Goal: Find specific page/section: Find specific page/section

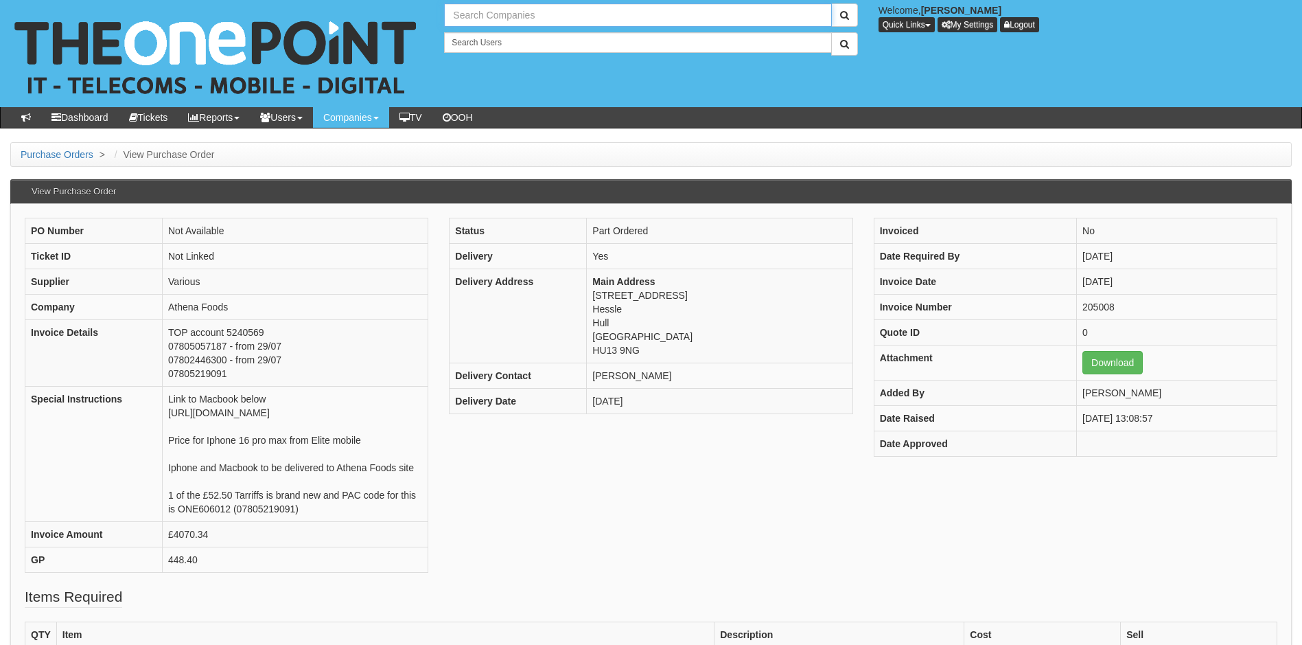
click at [496, 17] on input "text" at bounding box center [637, 14] width 387 height 23
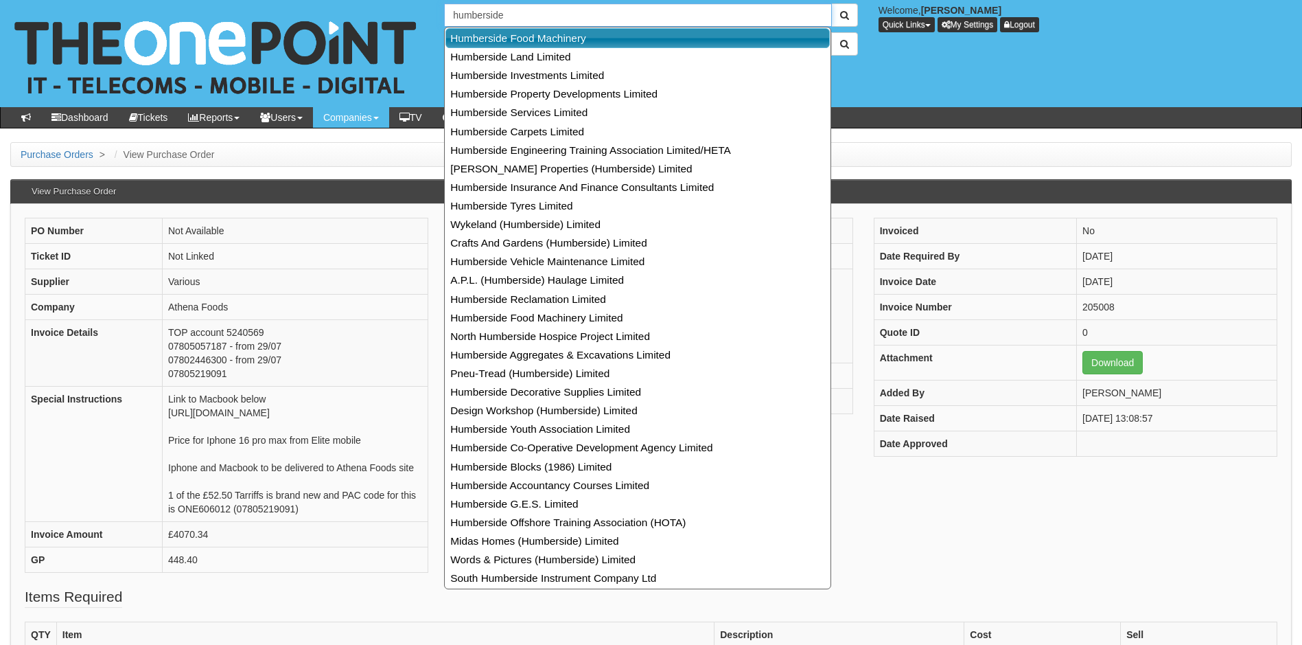
click at [534, 37] on link "Humberside Food Machinery" at bounding box center [638, 38] width 384 height 20
type input "Humberside Food Machinery"
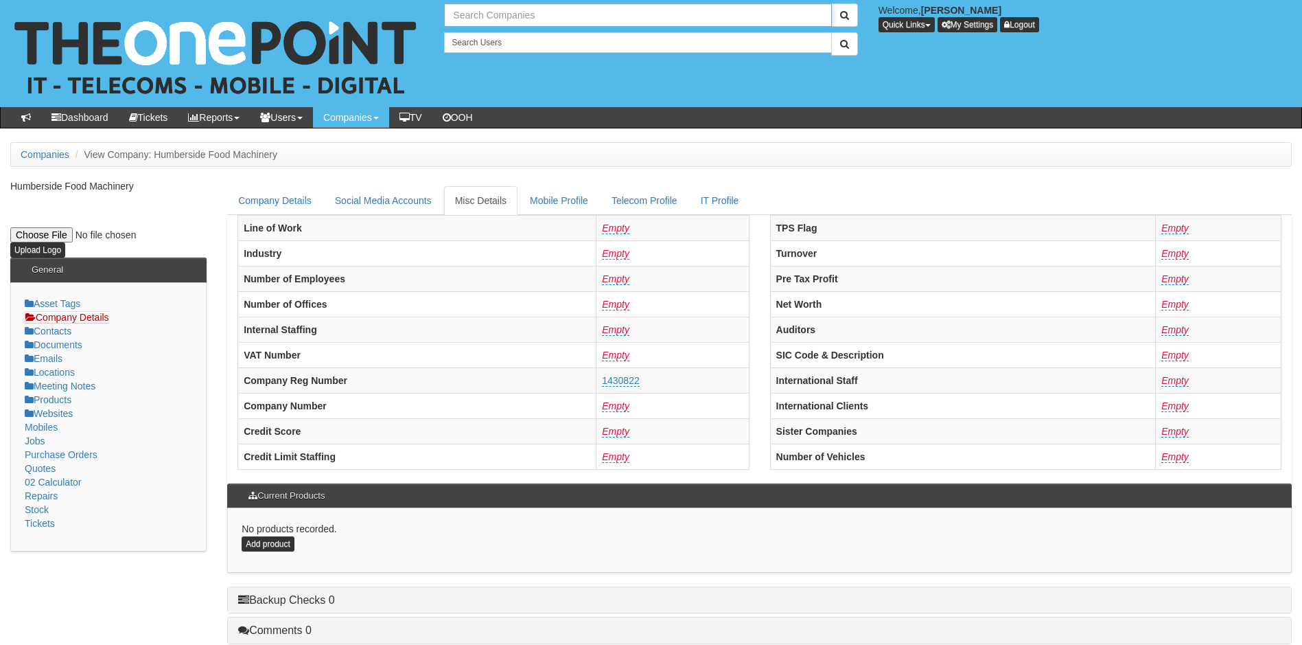
click at [518, 14] on input "text" at bounding box center [637, 14] width 387 height 23
click at [520, 38] on link "Humberside Machinery" at bounding box center [638, 38] width 384 height 20
type input "Humberside Machinery"
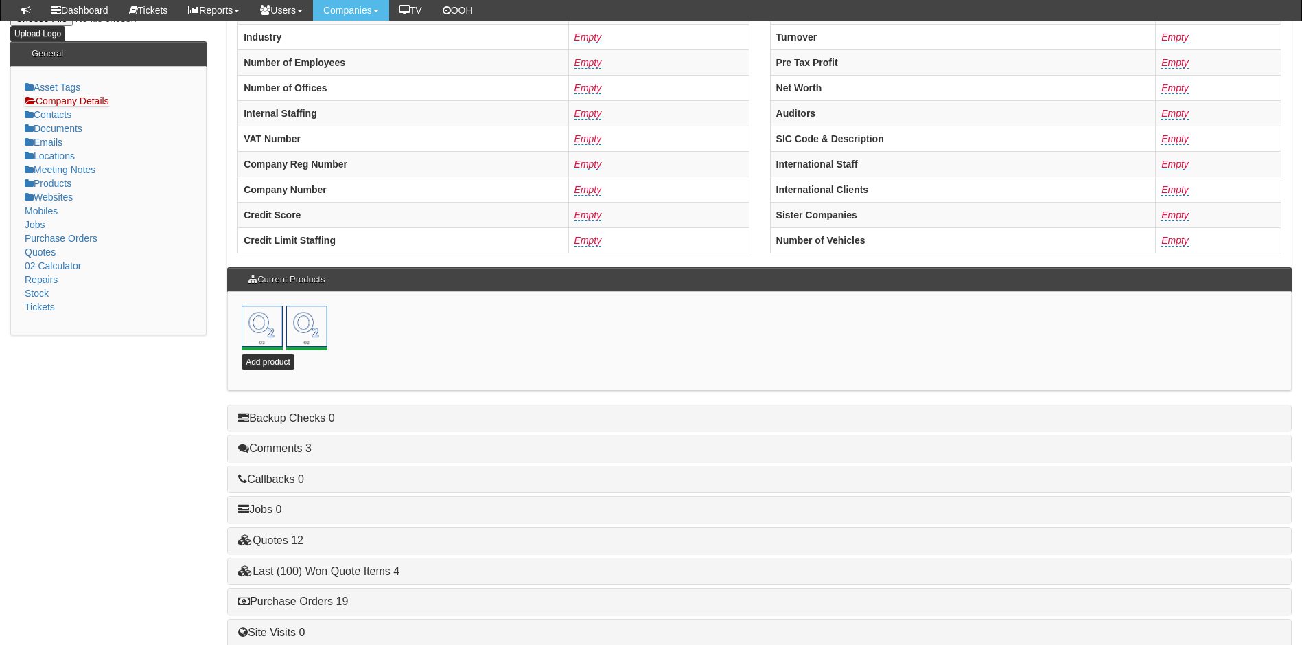
scroll to position [295, 0]
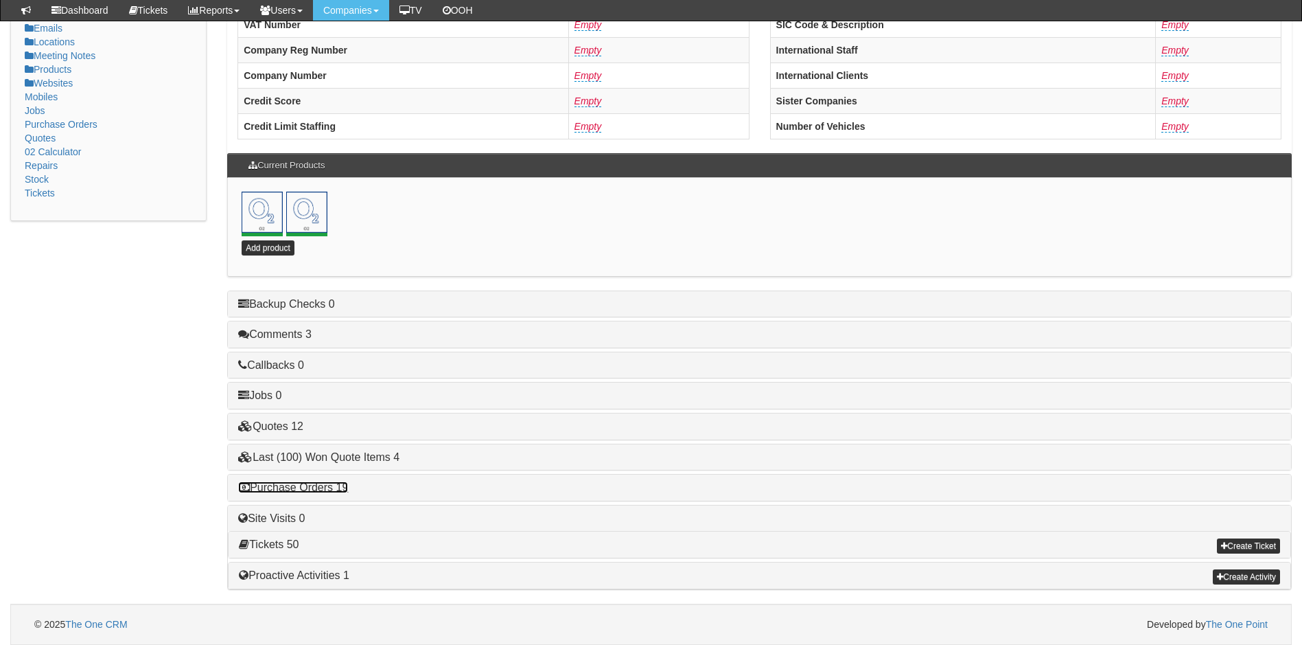
click at [316, 487] on link "Purchase Orders 19" at bounding box center [293, 487] width 110 height 12
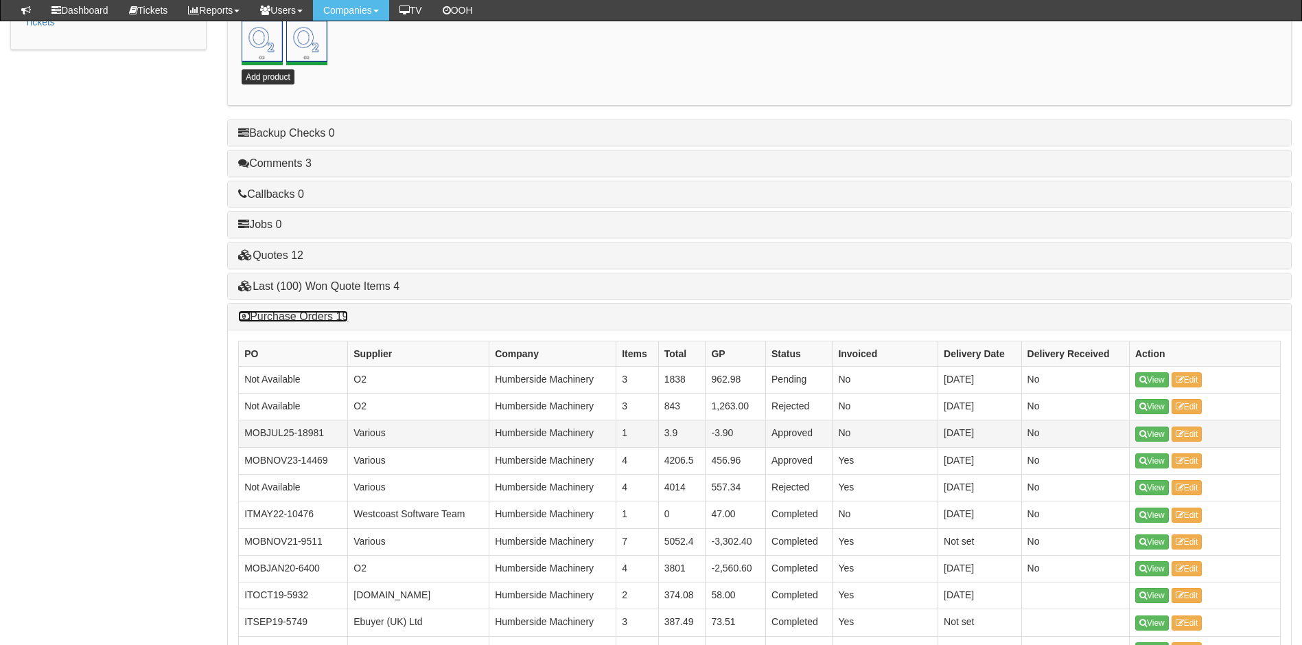
scroll to position [501, 0]
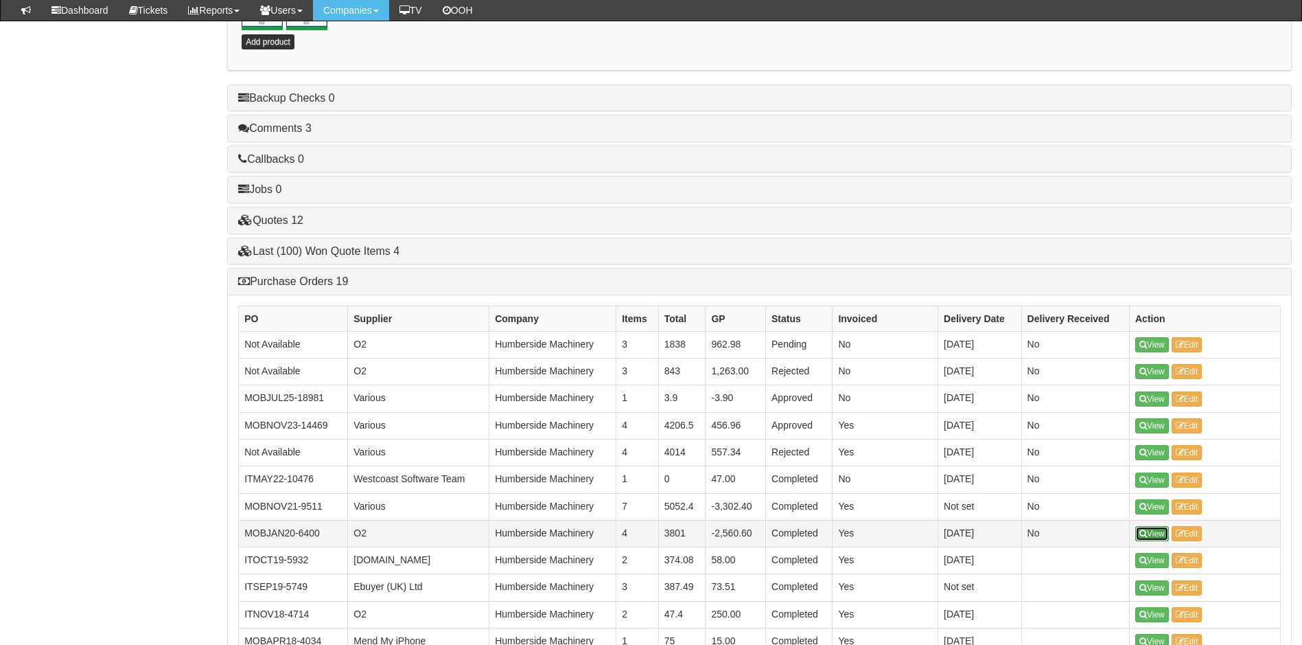
click at [1155, 533] on link "View" at bounding box center [1152, 533] width 34 height 15
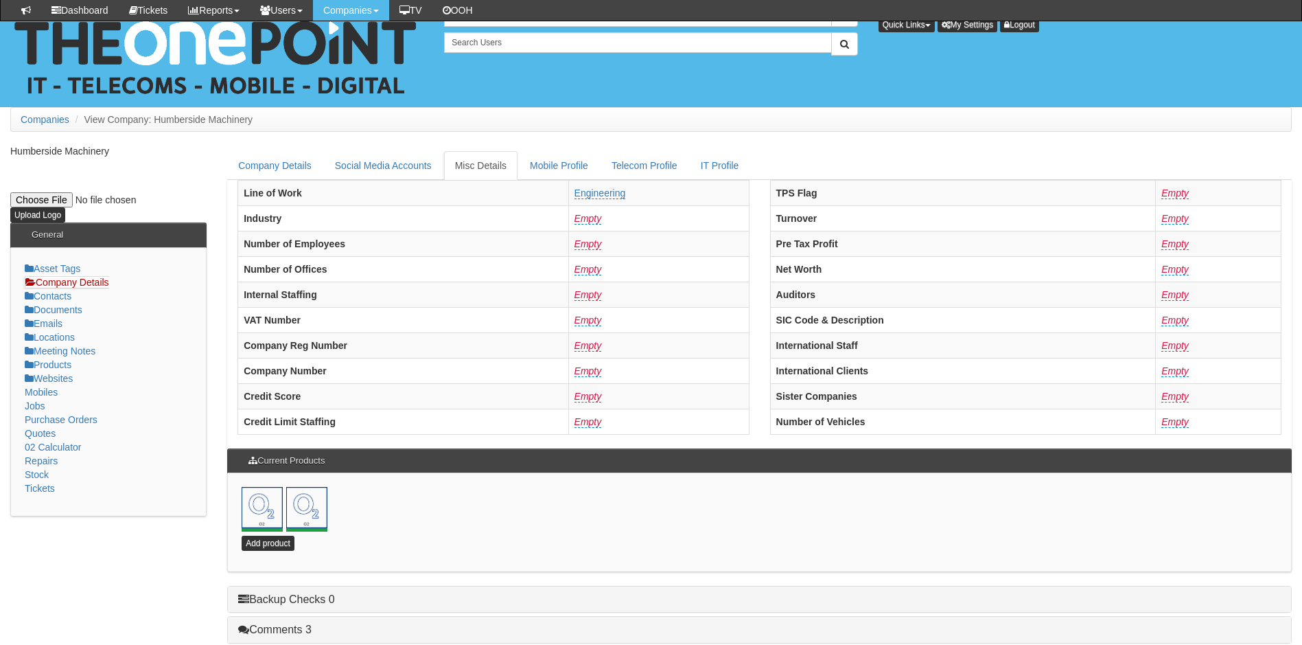
scroll to position [295, 0]
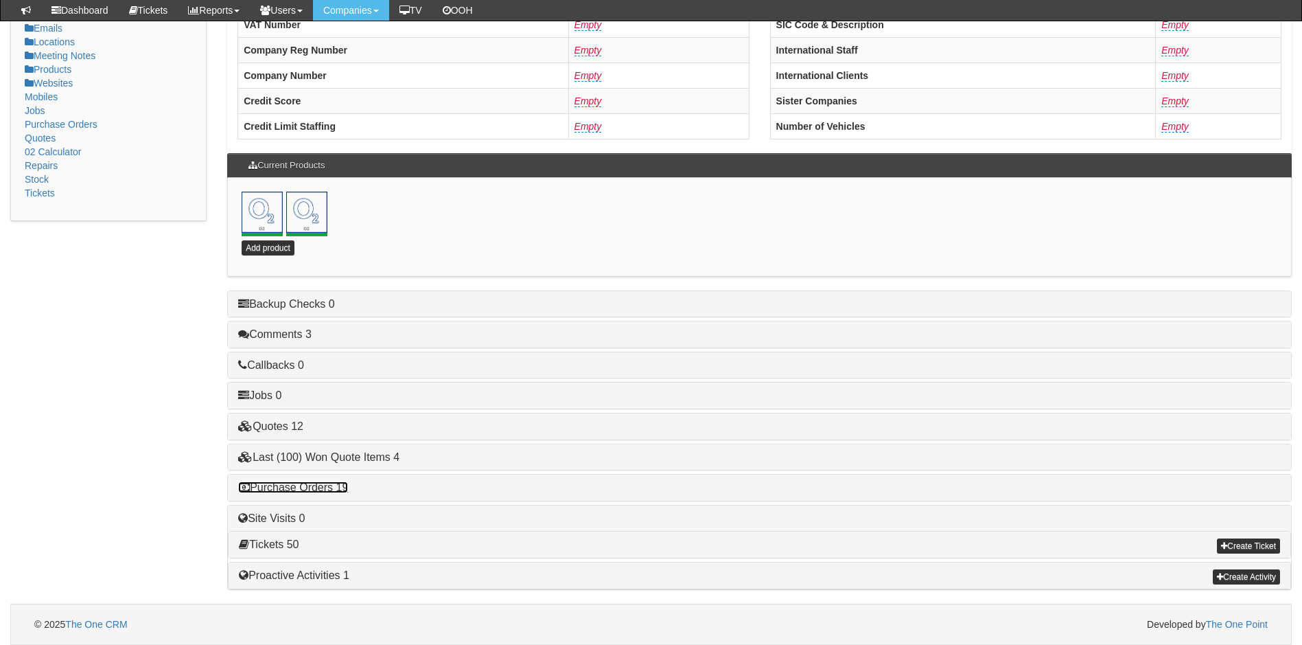
click at [332, 483] on link "Purchase Orders 19" at bounding box center [293, 487] width 110 height 12
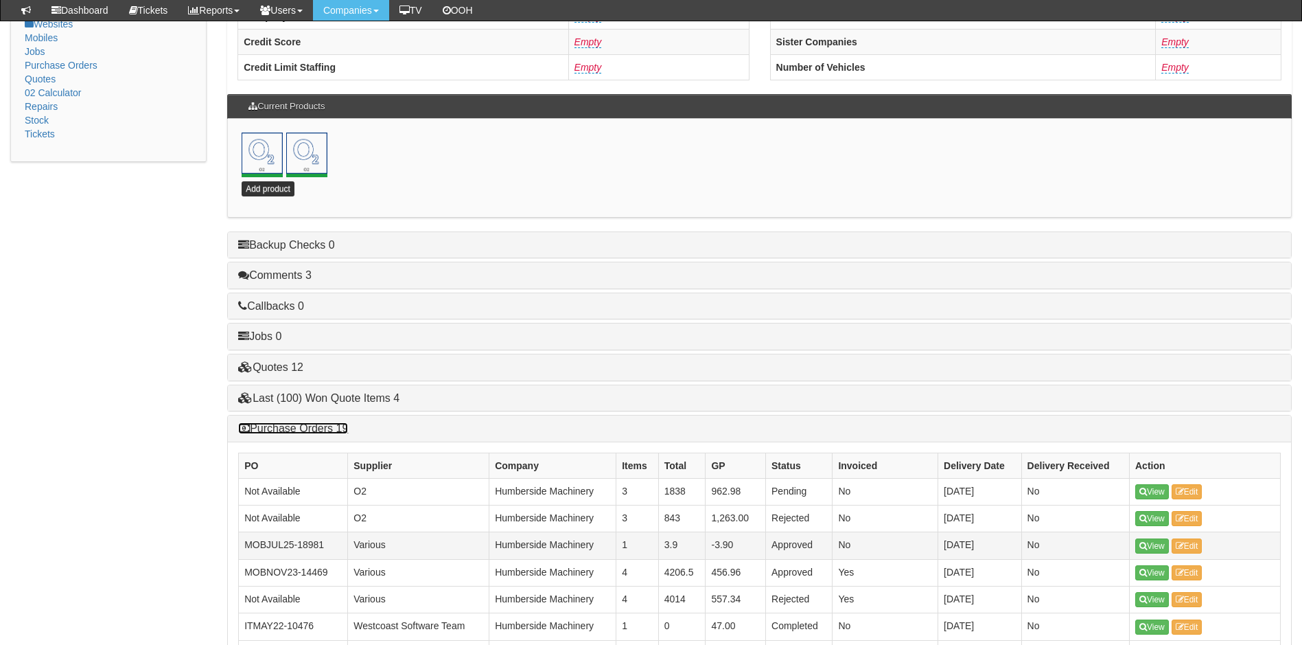
scroll to position [432, 0]
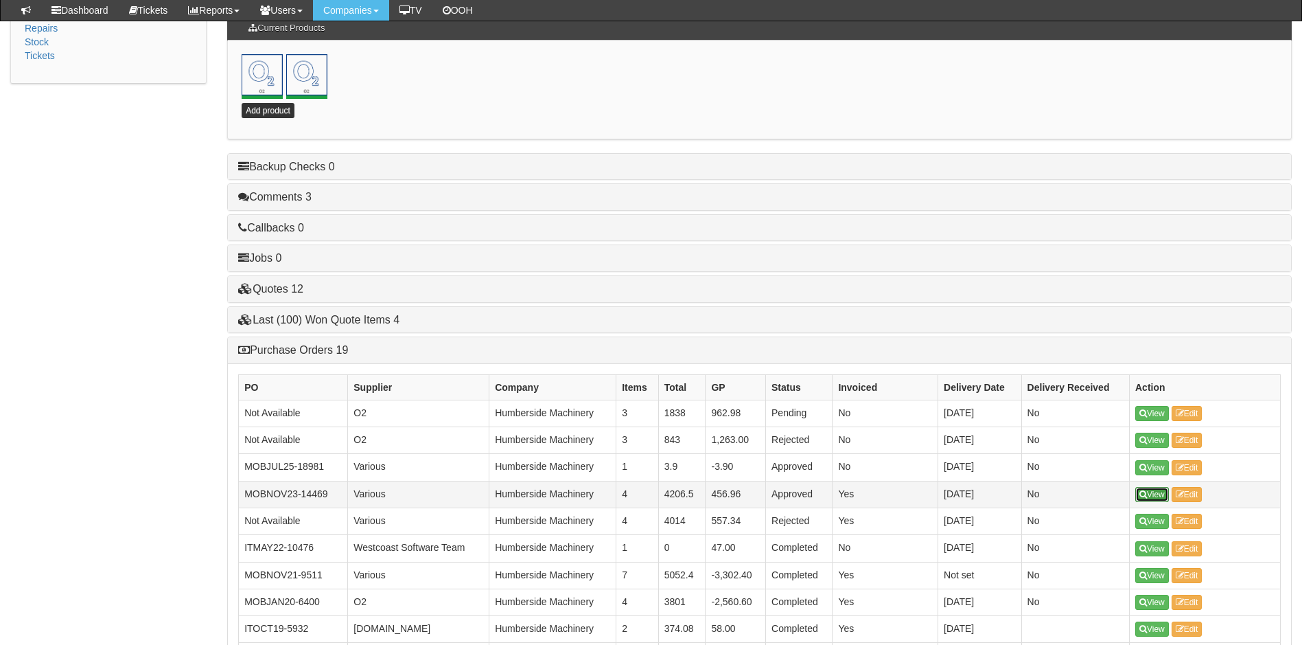
click at [1146, 494] on icon at bounding box center [1144, 494] width 8 height 8
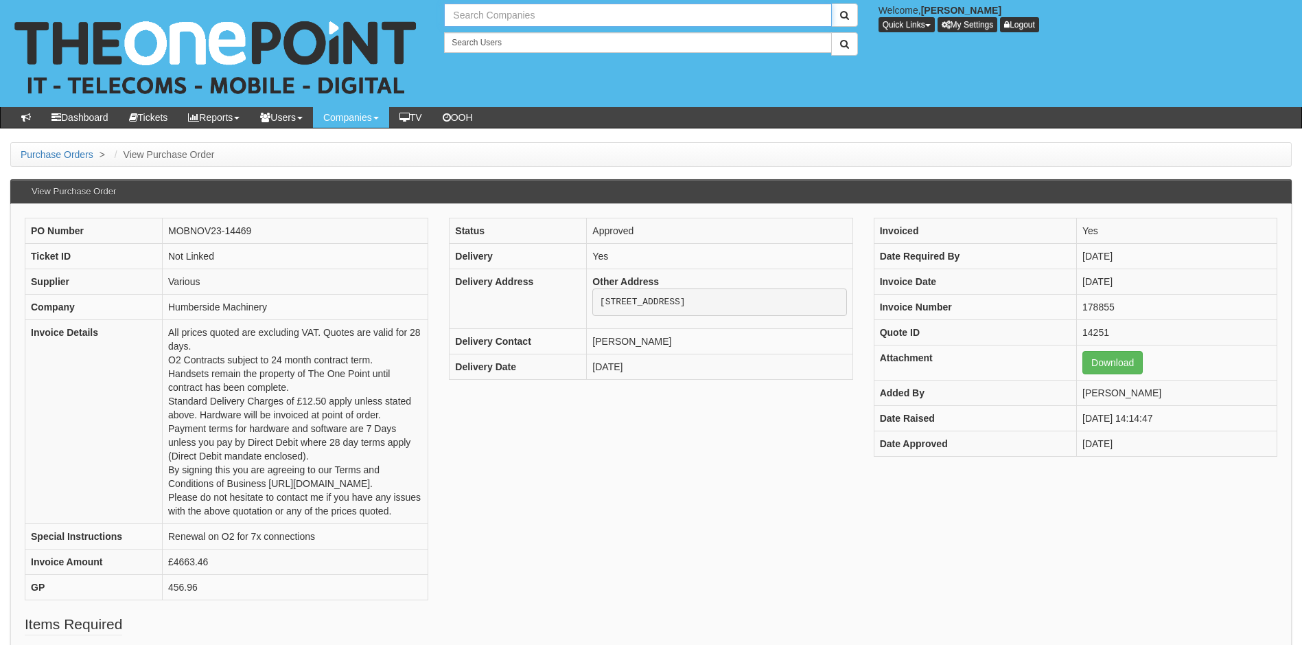
click at [509, 23] on input "text" at bounding box center [637, 14] width 387 height 23
click at [503, 37] on link "[PERSON_NAME] (Leven) Limited" at bounding box center [638, 38] width 384 height 20
type input "[PERSON_NAME] (Leven) Limited"
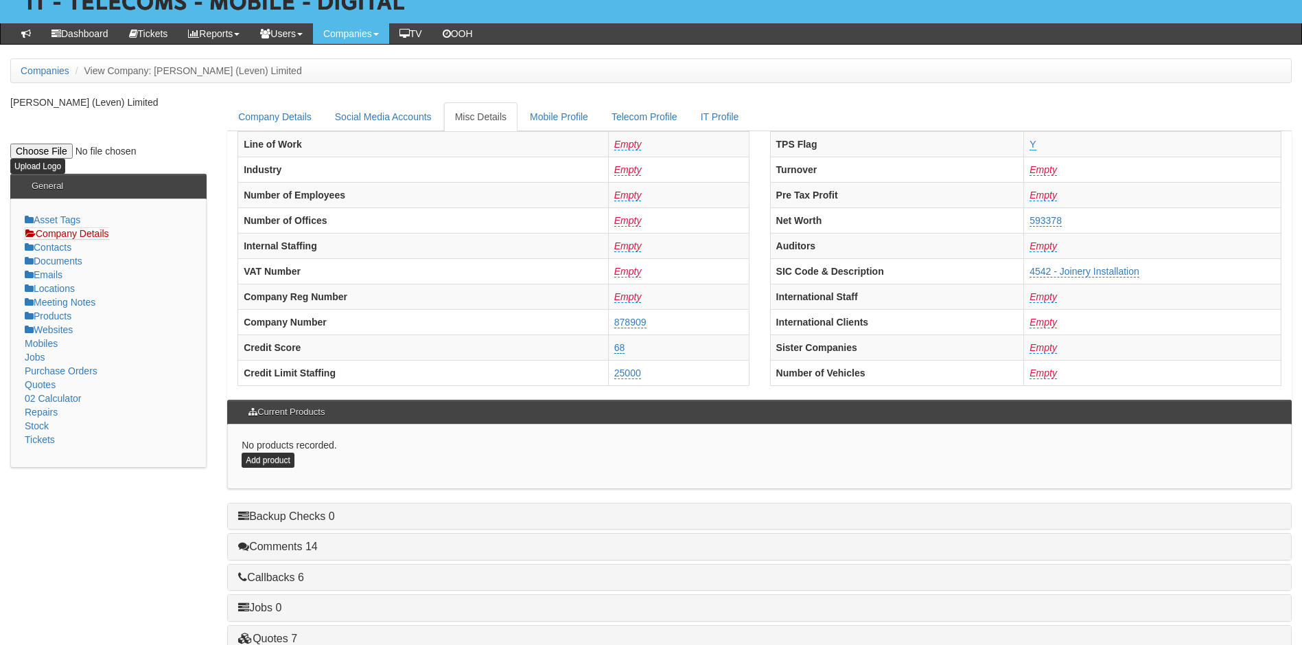
scroll to position [261, 0]
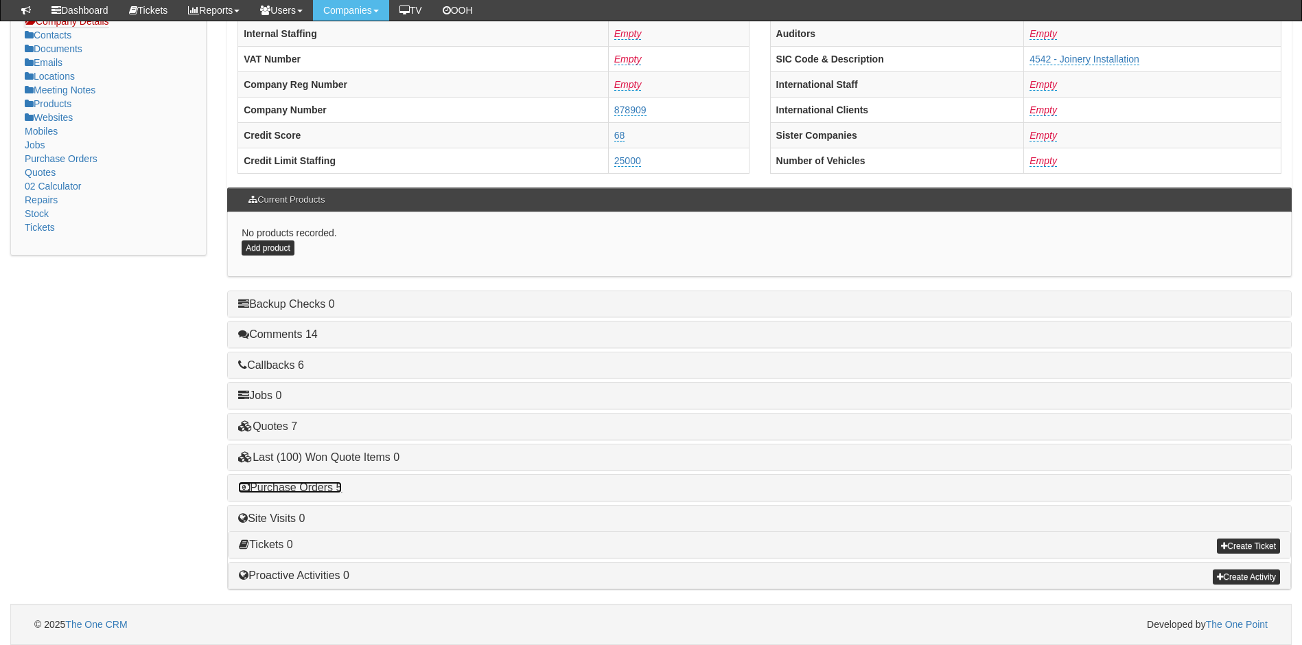
click at [308, 485] on link "Purchase Orders 5" at bounding box center [290, 487] width 104 height 12
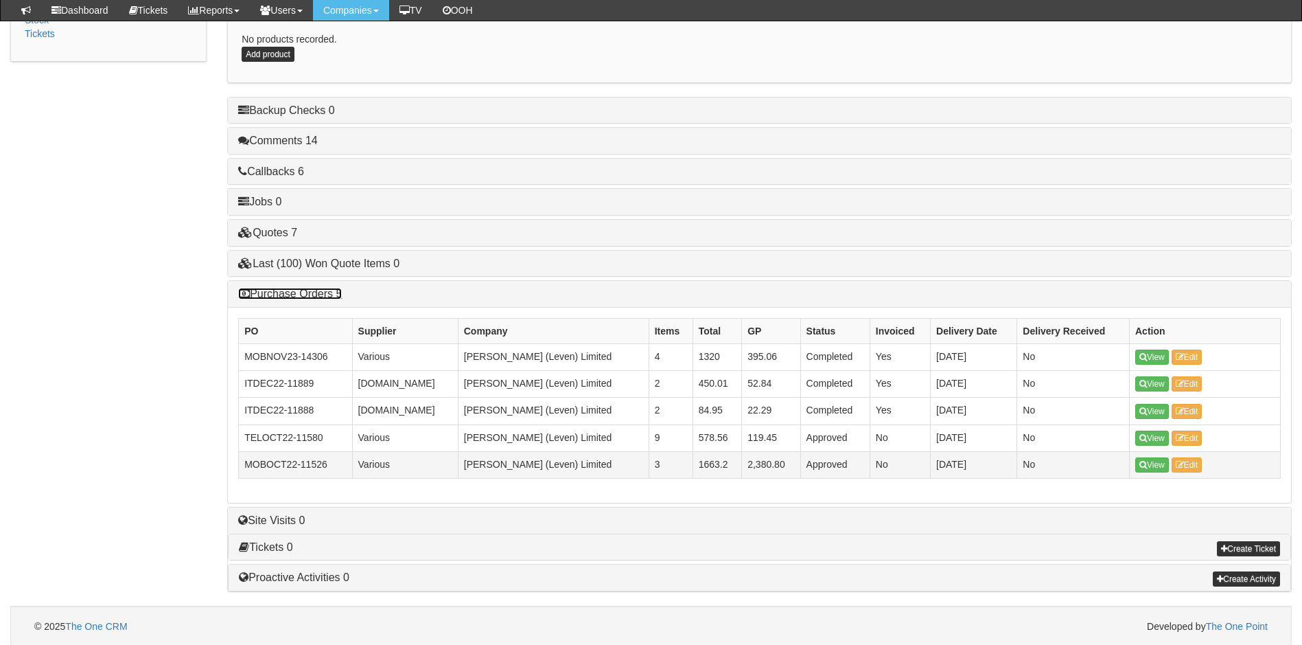
scroll to position [457, 0]
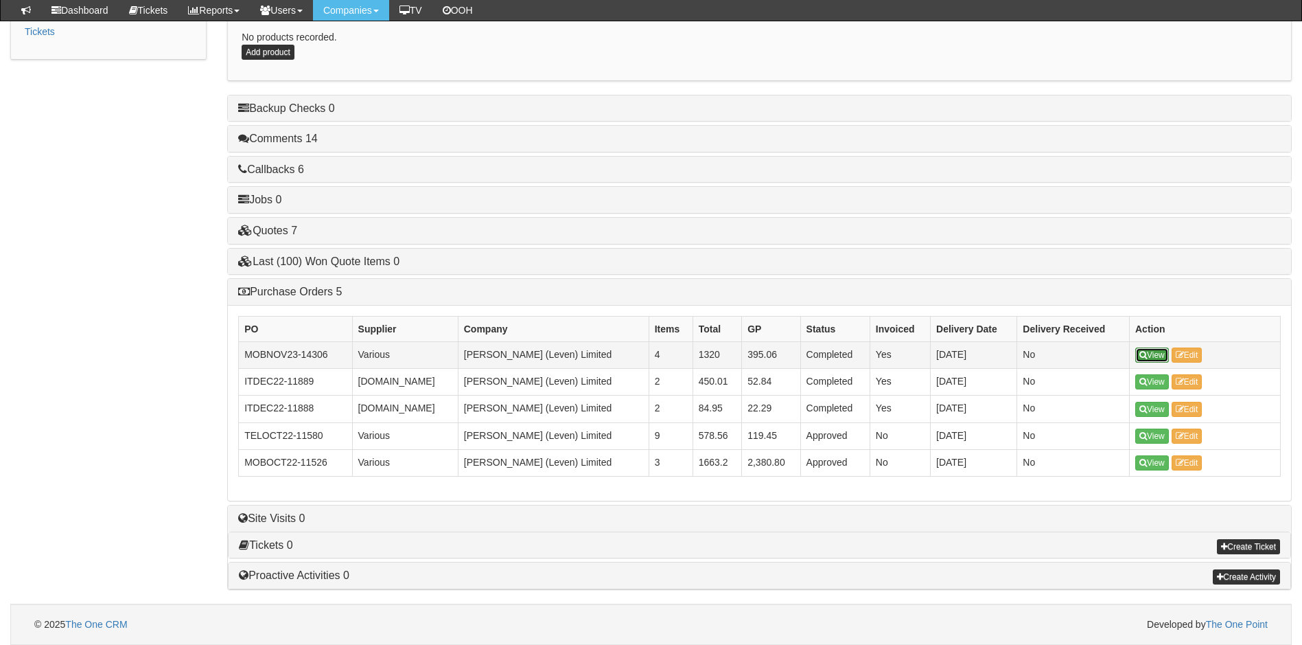
click at [1146, 353] on icon at bounding box center [1144, 355] width 8 height 8
